Goal: Communication & Community: Answer question/provide support

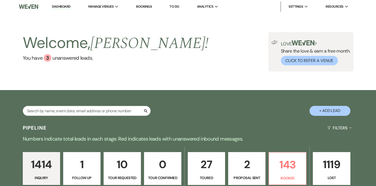
click at [53, 20] on div "Welcome, [PERSON_NAME] ! You have 3 unanswered lead s . Love ? Share the love &…" at bounding box center [188, 51] width 376 height 77
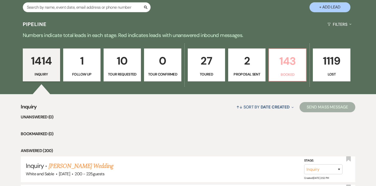
scroll to position [105, 0]
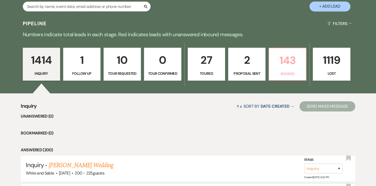
click at [284, 70] on link "143 Booked" at bounding box center [288, 64] width 38 height 33
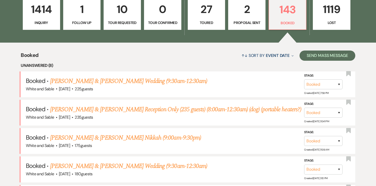
scroll to position [156, 0]
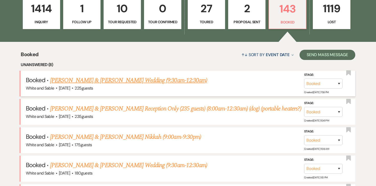
click at [158, 81] on link "[PERSON_NAME] & [PERSON_NAME] Wedding (9:30am-12:30am)" at bounding box center [128, 80] width 157 height 9
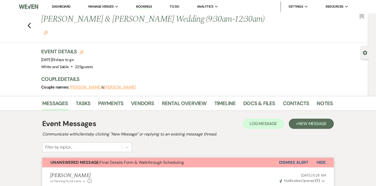
click at [306, 158] on button "Dismiss Alert" at bounding box center [293, 163] width 29 height 10
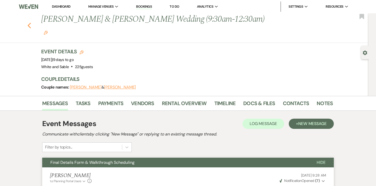
click at [31, 23] on icon "Previous" at bounding box center [29, 26] width 4 height 6
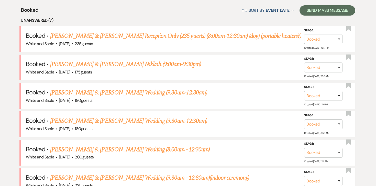
scroll to position [206, 0]
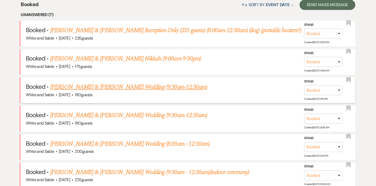
click at [114, 85] on link "[PERSON_NAME] & [PERSON_NAME] Wedding (9:30am-12:30am)" at bounding box center [128, 87] width 157 height 9
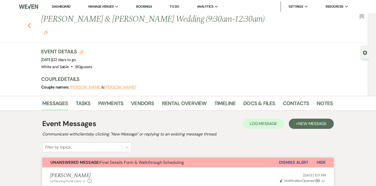
click at [29, 23] on use "button" at bounding box center [29, 26] width 3 height 6
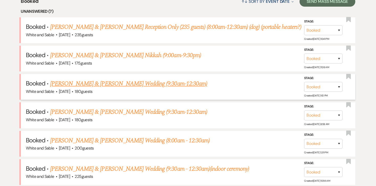
scroll to position [223, 0]
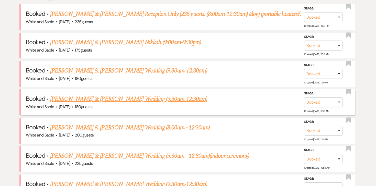
click at [103, 97] on link "[PERSON_NAME] & [PERSON_NAME] Wedding (9:30am-12:30am)" at bounding box center [128, 99] width 157 height 9
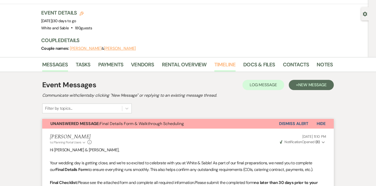
scroll to position [41, 0]
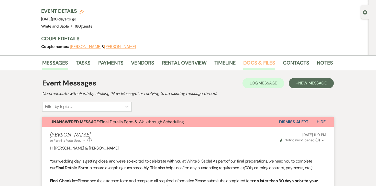
click at [255, 59] on link "Docs & Files" at bounding box center [259, 64] width 32 height 11
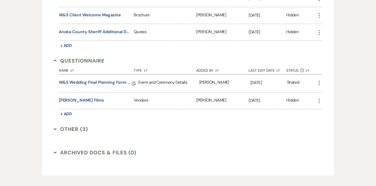
scroll to position [936, 0]
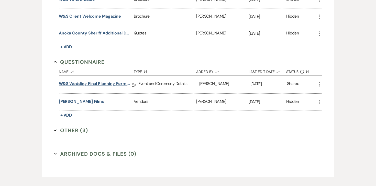
click at [96, 81] on link "W&S Wedding Final Planning Form - [PERSON_NAME] & [PERSON_NAME]" at bounding box center [95, 85] width 73 height 8
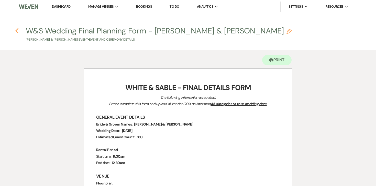
click at [18, 33] on icon "Previous" at bounding box center [17, 31] width 4 height 6
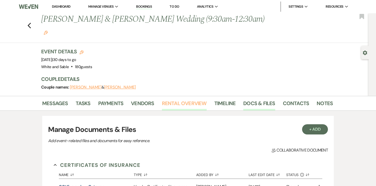
click at [174, 99] on link "Rental Overview" at bounding box center [184, 104] width 45 height 11
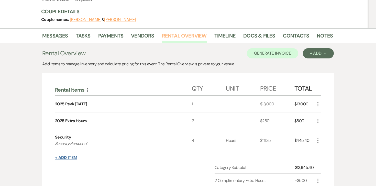
scroll to position [71, 0]
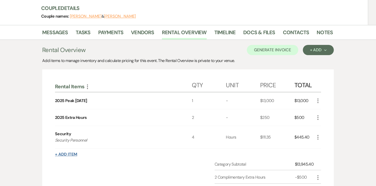
click at [73, 153] on button "+ Add Item" at bounding box center [66, 155] width 22 height 4
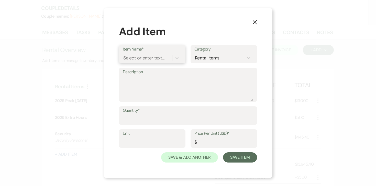
click at [147, 59] on div "Select or enter text..." at bounding box center [143, 58] width 41 height 7
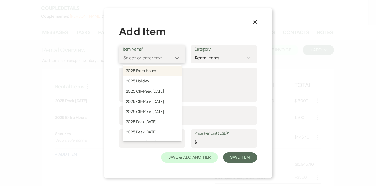
click at [145, 69] on div "2025 Extra Hours" at bounding box center [152, 71] width 59 height 10
type input "250"
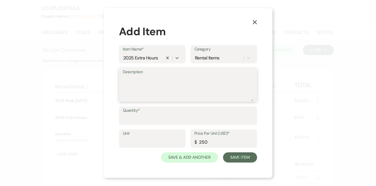
click at [144, 94] on textarea "Description" at bounding box center [188, 89] width 130 height 26
type textarea "8:00am - 9:30am"
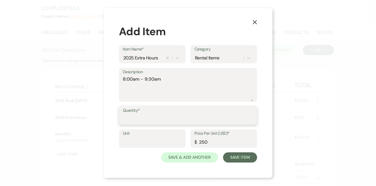
click at [144, 119] on input "Quantity*" at bounding box center [188, 120] width 130 height 10
type input "1"
click at [216, 142] on input "250" at bounding box center [223, 143] width 59 height 10
type input "2"
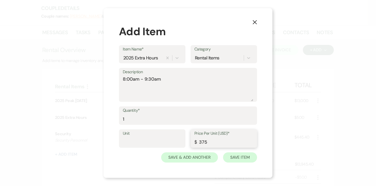
type input "375"
click at [253, 161] on button "Save Item" at bounding box center [240, 158] width 34 height 10
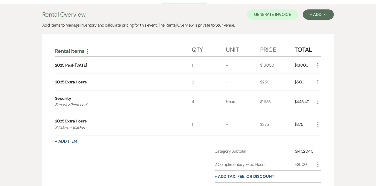
scroll to position [46, 0]
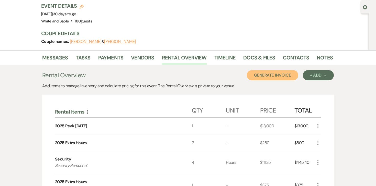
click at [289, 70] on button "Generate Invoice" at bounding box center [272, 75] width 51 height 10
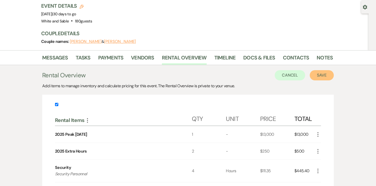
click at [326, 70] on button "Save" at bounding box center [322, 75] width 24 height 10
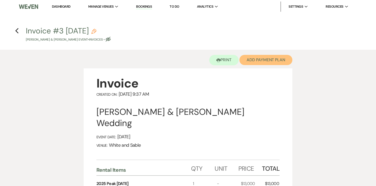
click at [261, 63] on button "Add Payment Plan" at bounding box center [265, 60] width 53 height 10
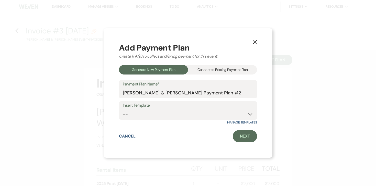
click at [222, 74] on div "Connect to Existing Payment Plan" at bounding box center [222, 69] width 69 height 9
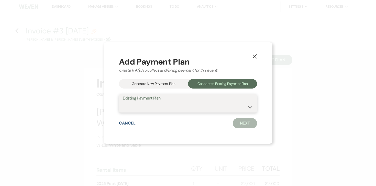
click at [195, 112] on select "[PERSON_NAME] & [PERSON_NAME] Payment Plan #1" at bounding box center [188, 107] width 130 height 10
select select "15265"
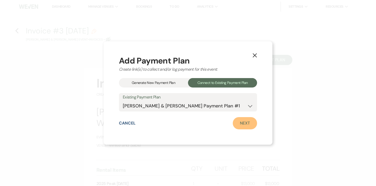
click at [240, 124] on link "Next" at bounding box center [245, 123] width 24 height 12
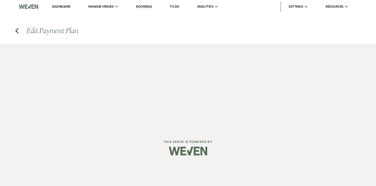
select select "28740"
select select "1"
select select "true"
select select "1"
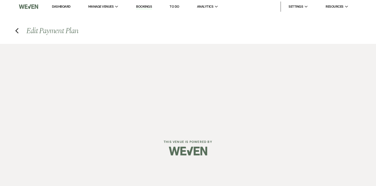
select select "true"
select select "1"
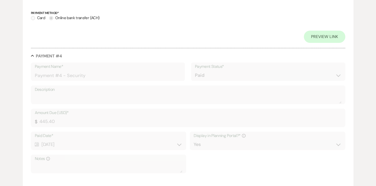
scroll to position [746, 0]
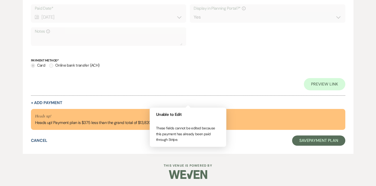
click at [58, 99] on div "Collapse Payment # 4 Payment Name* Payment #4 - Security Payment Status* Paid U…" at bounding box center [188, 15] width 314 height 179
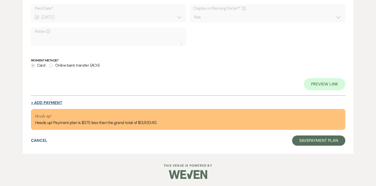
click at [57, 102] on button "+ Add Payment" at bounding box center [46, 103] width 31 height 4
select select "2"
select select "flat"
select select "true"
select select "client"
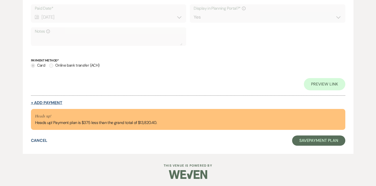
select select "weeks"
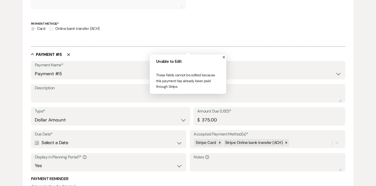
scroll to position [709, 0]
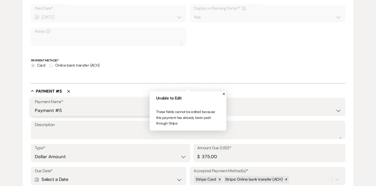
click at [75, 110] on input "Payment #5" at bounding box center [108, 111] width 147 height 10
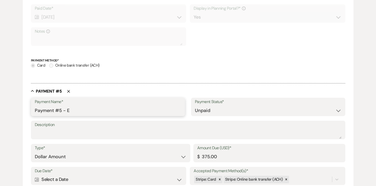
type input "Payment #5 - Extra Hours"
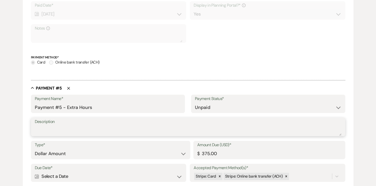
click at [80, 131] on textarea "Description" at bounding box center [188, 131] width 307 height 10
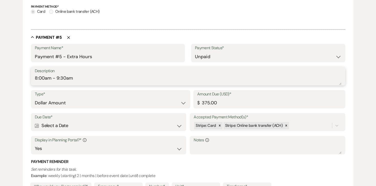
scroll to position [767, 0]
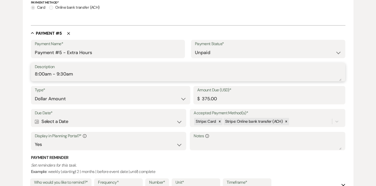
type textarea "8:00am - 9:30am"
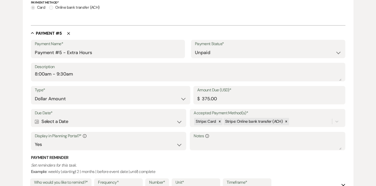
click at [97, 121] on div "Calendar Select a Date Expand" at bounding box center [109, 122] width 148 height 10
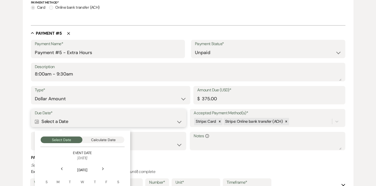
click at [99, 138] on button "Calculate Date" at bounding box center [103, 140] width 42 height 7
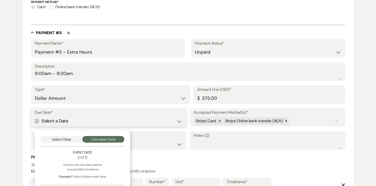
scroll to position [805, 0]
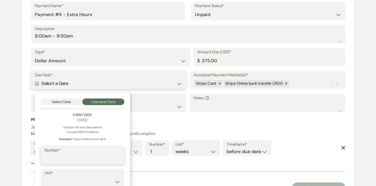
click at [80, 157] on input "Number*" at bounding box center [83, 159] width 76 height 10
type input "21"
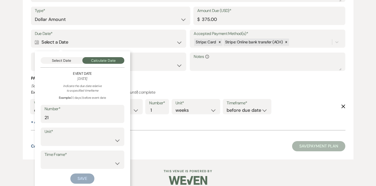
scroll to position [850, 0]
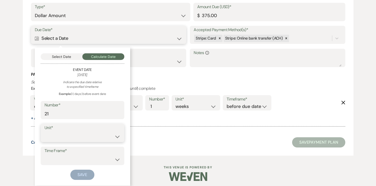
click at [71, 135] on select "days weeks months" at bounding box center [83, 137] width 76 height 10
select select "day"
click at [59, 158] on select "before event date after event date after event is booked after [DATE] date" at bounding box center [83, 160] width 76 height 10
select select "beforeEventDate"
click at [86, 175] on button "Save" at bounding box center [82, 175] width 24 height 10
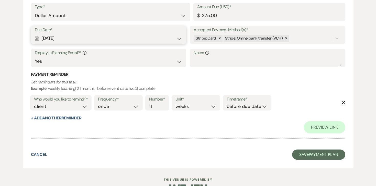
scroll to position [913, 0]
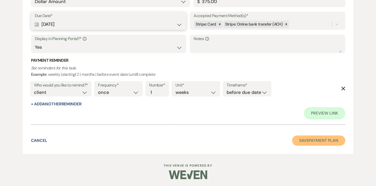
click at [316, 137] on button "Save Payment Plan" at bounding box center [318, 141] width 53 height 10
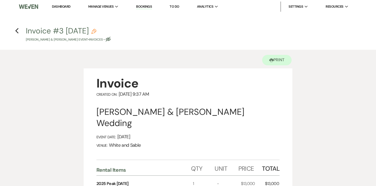
click at [19, 30] on h4 "Previous Invoice #3 [DATE] Pencil [PERSON_NAME] & [PERSON_NAME] Event • Invoice…" at bounding box center [188, 34] width 368 height 17
click at [17, 30] on icon "Previous" at bounding box center [17, 31] width 4 height 6
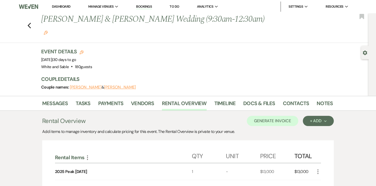
click at [48, 31] on icon "Edit" at bounding box center [46, 33] width 4 height 4
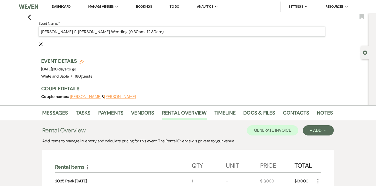
click at [131, 30] on input "[PERSON_NAME] & [PERSON_NAME] Wedding (9:30am-12:30am)" at bounding box center [182, 32] width 286 height 10
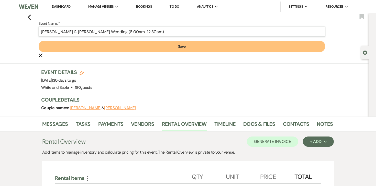
type input "[PERSON_NAME] & [PERSON_NAME] Wedding (8:00am-12:30am)"
click at [141, 46] on button "Save" at bounding box center [182, 46] width 286 height 11
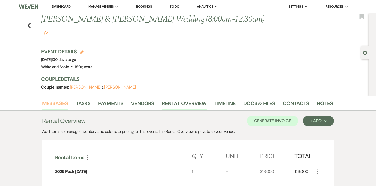
click at [59, 99] on link "Messages" at bounding box center [55, 104] width 26 height 11
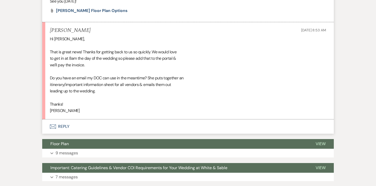
click at [65, 120] on button "Envelope Reply" at bounding box center [188, 127] width 292 height 14
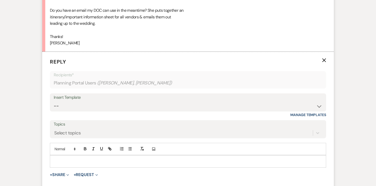
scroll to position [977, 0]
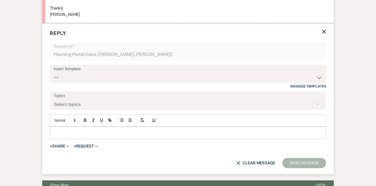
click at [82, 130] on p at bounding box center [188, 133] width 268 height 6
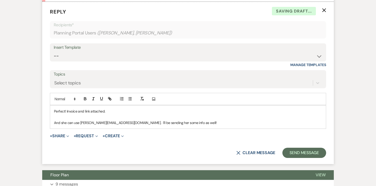
scroll to position [1003, 0]
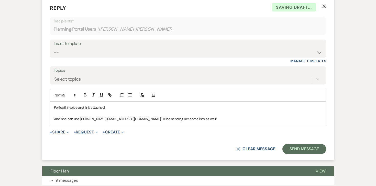
click at [58, 130] on button "+ Share Expand" at bounding box center [59, 132] width 19 height 4
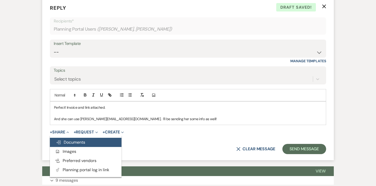
click at [66, 140] on span "Doc Upload Documents" at bounding box center [70, 142] width 29 height 5
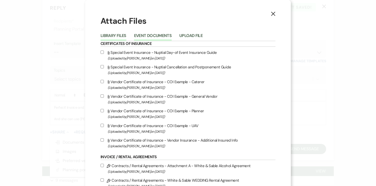
click at [161, 36] on button "Event Documents" at bounding box center [153, 37] width 38 height 7
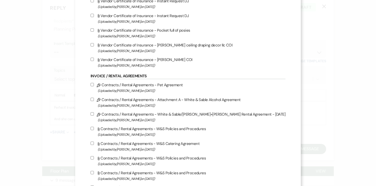
scroll to position [11, 0]
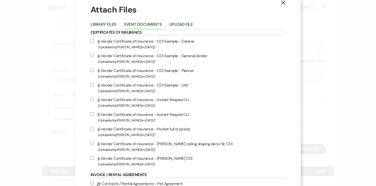
click at [281, 3] on use "button" at bounding box center [283, 3] width 4 height 4
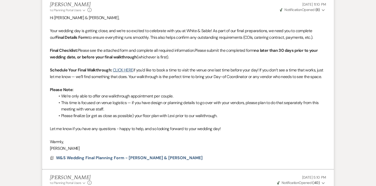
scroll to position [0, 0]
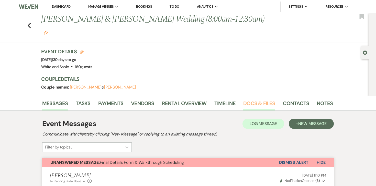
click at [255, 99] on link "Docs & Files" at bounding box center [259, 104] width 32 height 11
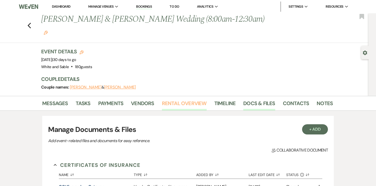
click at [172, 99] on link "Rental Overview" at bounding box center [184, 104] width 45 height 11
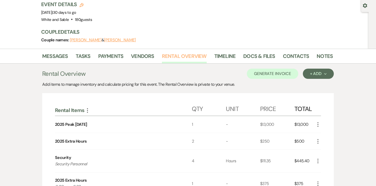
scroll to position [39, 0]
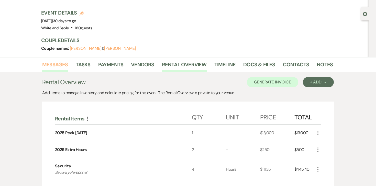
click at [53, 61] on link "Messages" at bounding box center [55, 66] width 26 height 11
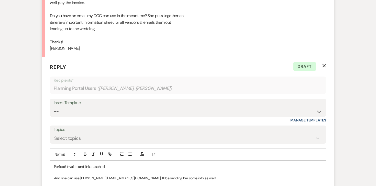
scroll to position [983, 0]
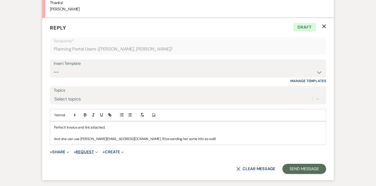
click at [89, 150] on button "+ Request Expand" at bounding box center [86, 152] width 24 height 4
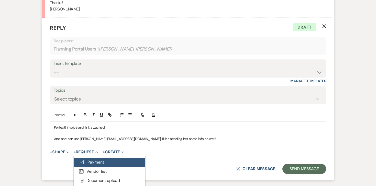
click at [94, 158] on button "Generate Payment Payment" at bounding box center [110, 162] width 72 height 9
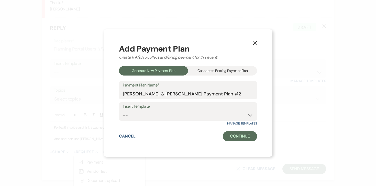
click at [217, 73] on div "Connect to Existing Payment Plan" at bounding box center [222, 70] width 69 height 9
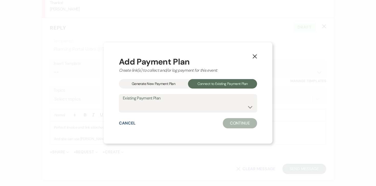
click at [153, 114] on div "Add Payment Plan Create link(s) to collect and/or log payment for this event: G…" at bounding box center [188, 93] width 138 height 71
click at [153, 108] on select "[PERSON_NAME] & [PERSON_NAME] Payment Plan #1" at bounding box center [188, 107] width 130 height 10
select select "15265"
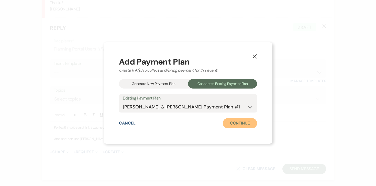
click at [226, 124] on button "Continue" at bounding box center [240, 123] width 34 height 10
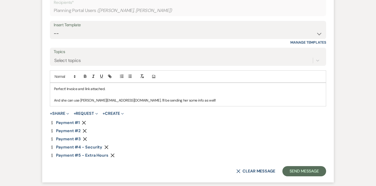
scroll to position [1022, 0]
click at [107, 145] on icon "Remove" at bounding box center [106, 147] width 4 height 4
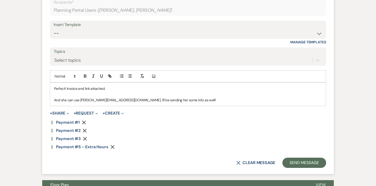
click at [85, 121] on icon "Remove" at bounding box center [84, 123] width 4 height 4
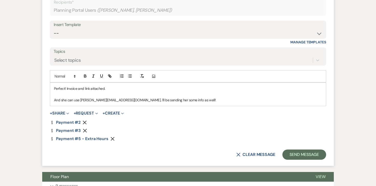
click at [85, 121] on icon "Remove" at bounding box center [85, 123] width 4 height 4
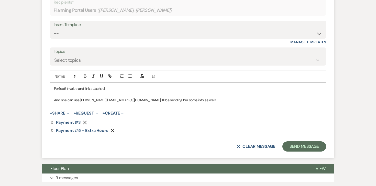
click at [85, 121] on icon "Remove" at bounding box center [85, 123] width 4 height 4
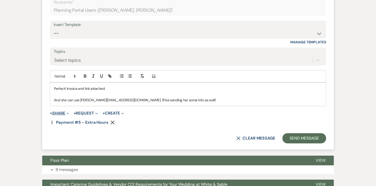
click at [62, 112] on button "+ Share Expand" at bounding box center [59, 114] width 19 height 4
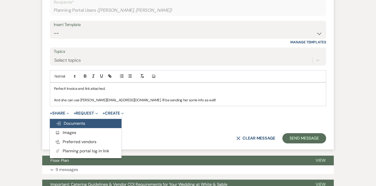
click at [76, 121] on span "Doc Upload Documents" at bounding box center [70, 123] width 29 height 5
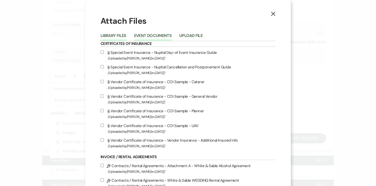
click at [145, 36] on button "Event Documents" at bounding box center [153, 37] width 38 height 7
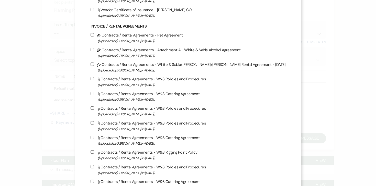
scroll to position [0, 0]
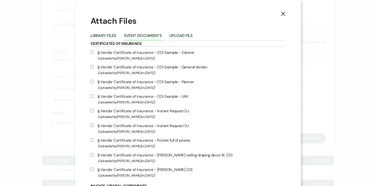
click at [281, 15] on icon "X" at bounding box center [283, 14] width 5 height 5
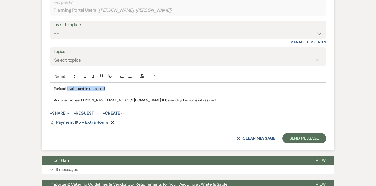
drag, startPoint x: 110, startPoint y: 84, endPoint x: 67, endPoint y: 83, distance: 43.5
click at [67, 86] on p "Perfect! Invoice and link attached." at bounding box center [188, 89] width 268 height 6
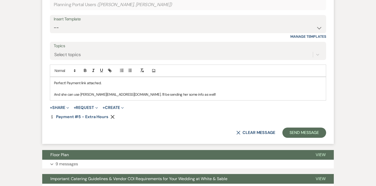
scroll to position [1030, 0]
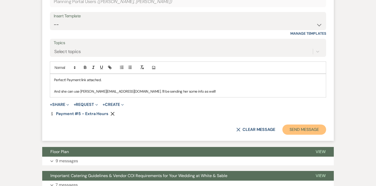
click at [311, 125] on button "Send Message" at bounding box center [304, 130] width 44 height 10
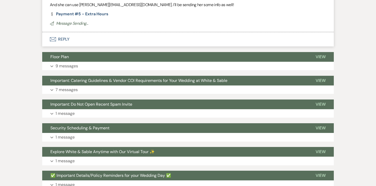
scroll to position [1092, 0]
